Goal: Find specific page/section: Find specific page/section

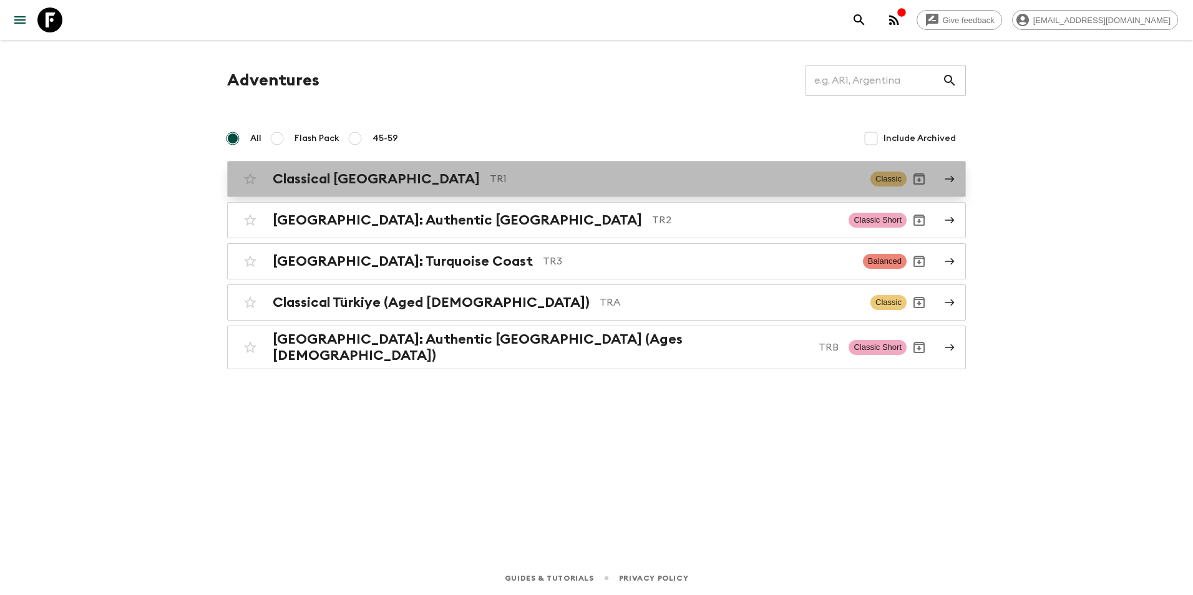
click at [490, 186] on p "TR1" at bounding box center [675, 179] width 371 height 15
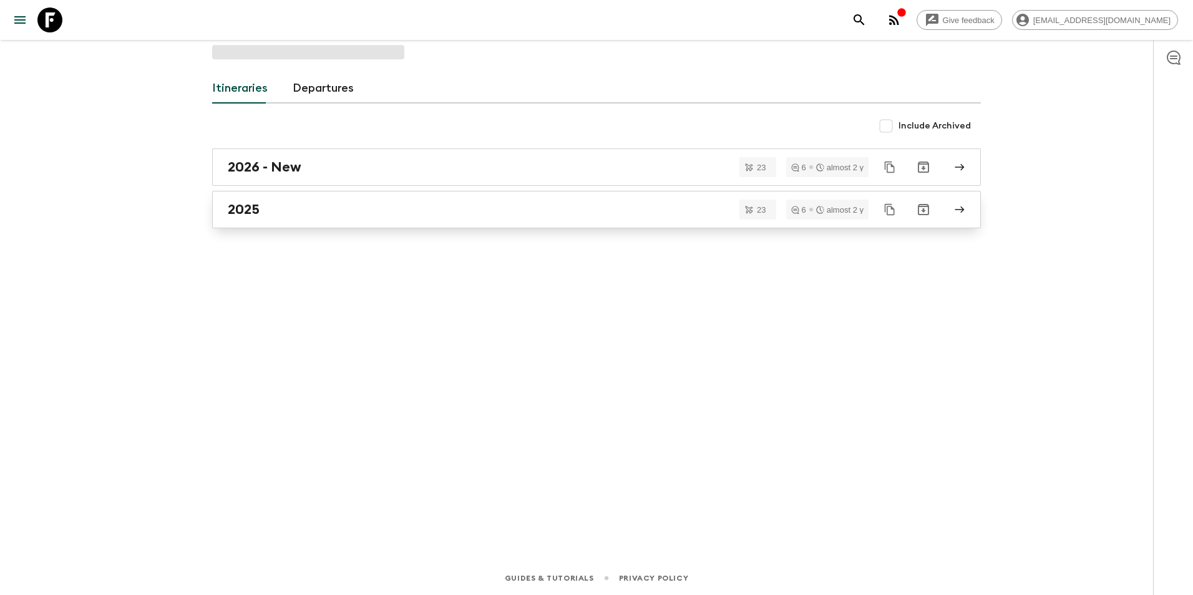
click at [337, 209] on div "2025" at bounding box center [585, 210] width 714 height 16
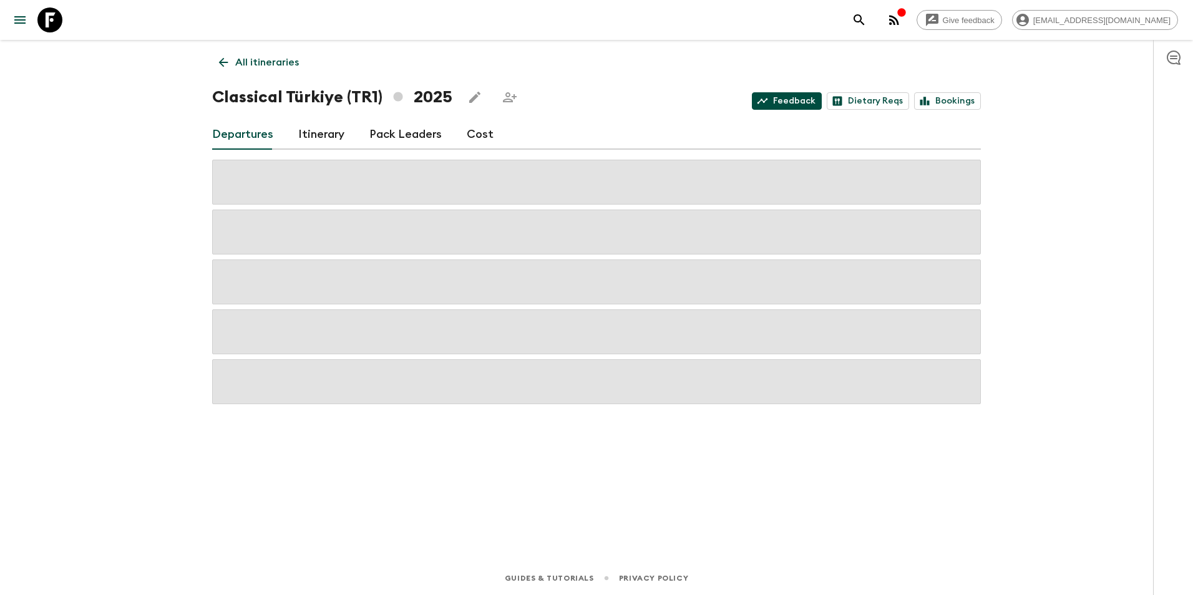
click at [801, 100] on link "Feedback" at bounding box center [787, 100] width 70 height 17
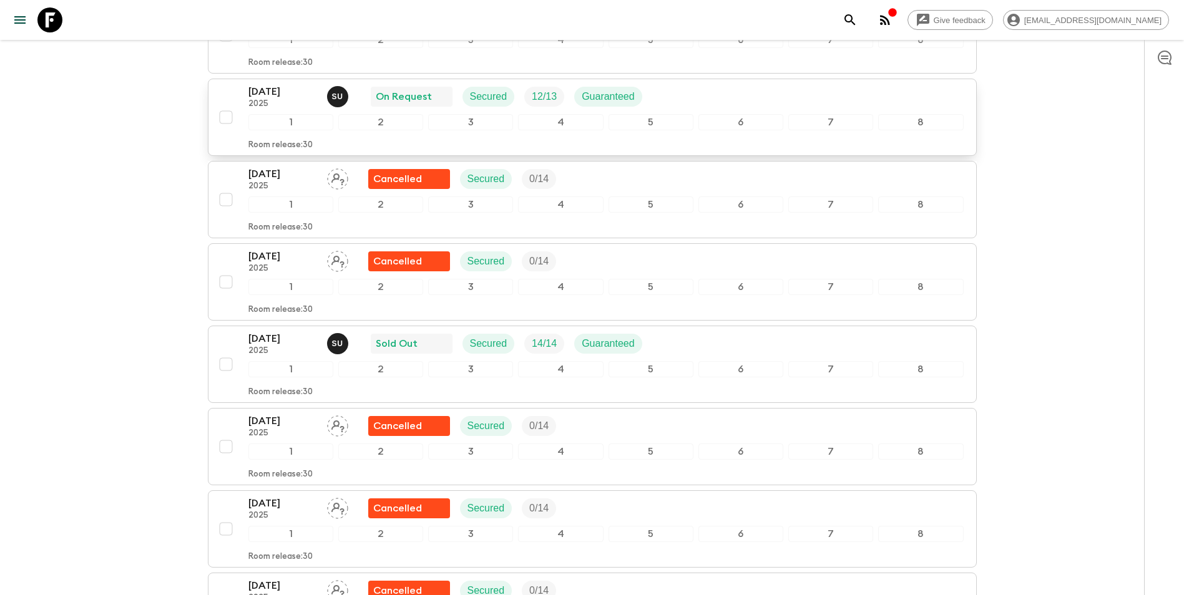
scroll to position [1186, 0]
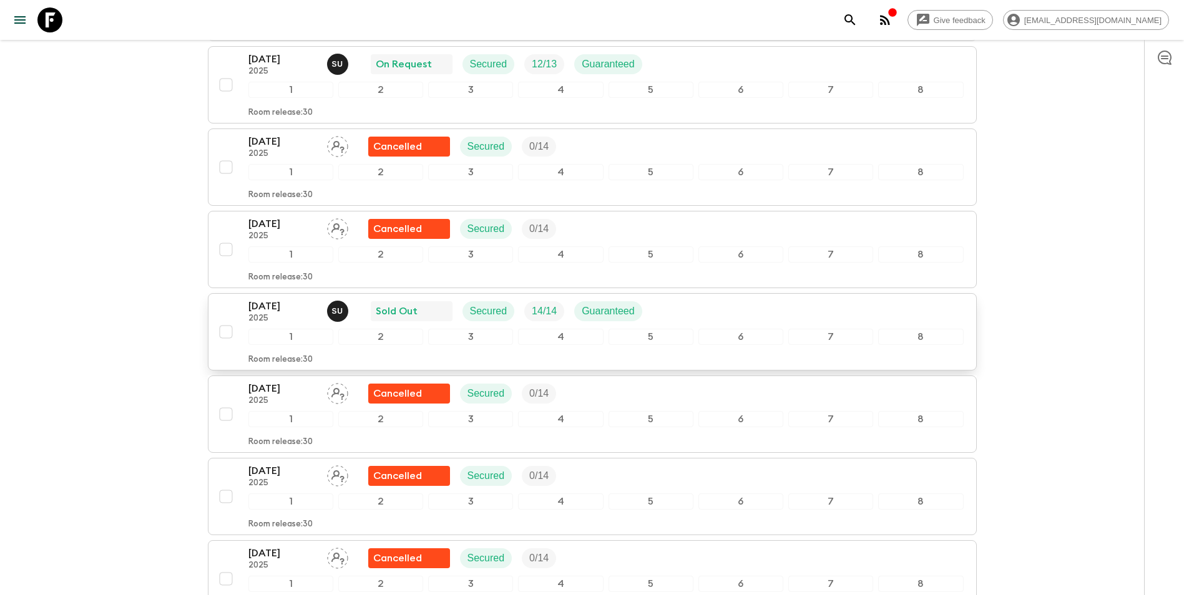
click at [743, 304] on div "[DATE] 2025 S U Sold Out Secured 14 / 14 Guaranteed" at bounding box center [605, 311] width 715 height 25
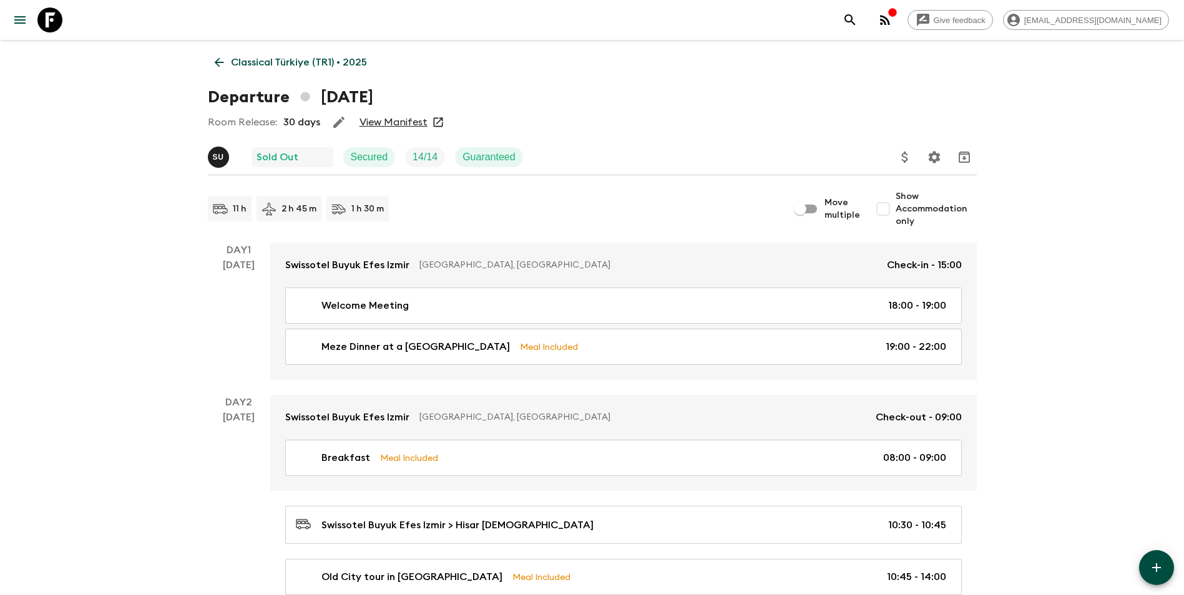
drag, startPoint x: 743, startPoint y: 304, endPoint x: 110, endPoint y: 398, distance: 639.8
click at [403, 125] on link "View Manifest" at bounding box center [393, 122] width 68 height 12
